Goal: Information Seeking & Learning: Learn about a topic

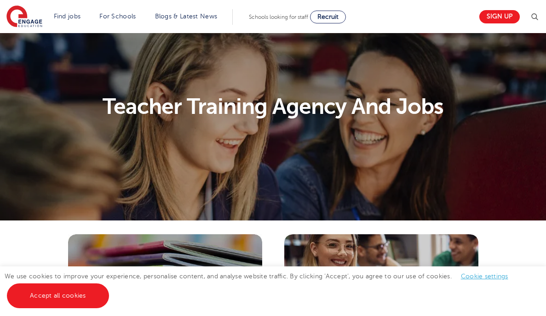
scroll to position [146, 0]
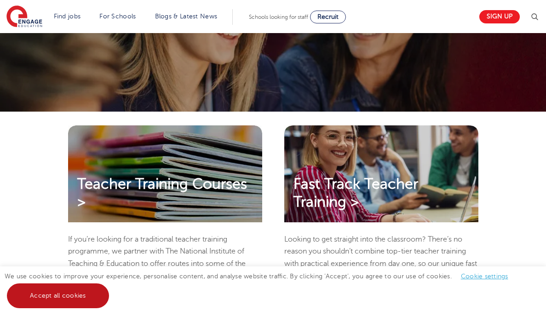
click at [73, 291] on link "Accept all cookies" at bounding box center [58, 296] width 102 height 25
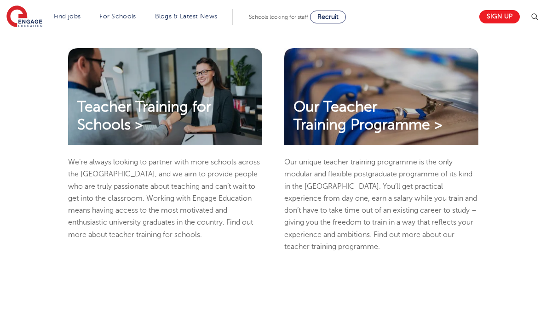
scroll to position [444, 0]
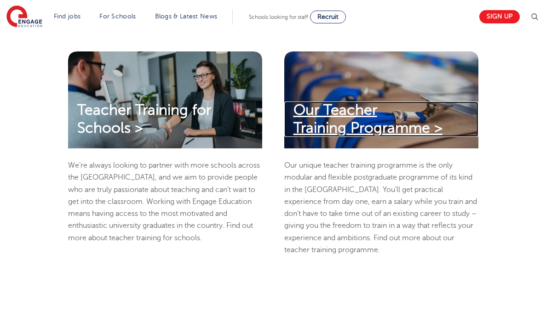
click at [367, 136] on span "Our Teacher Training Programme >" at bounding box center [367, 119] width 149 height 34
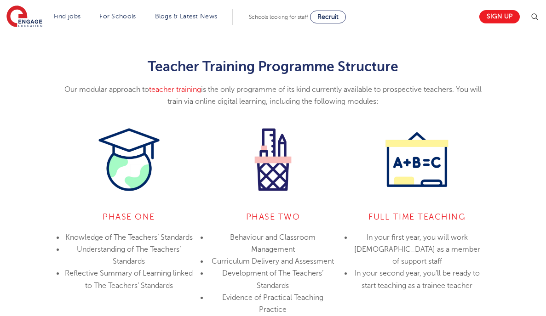
scroll to position [661, 0]
